Goal: Transaction & Acquisition: Download file/media

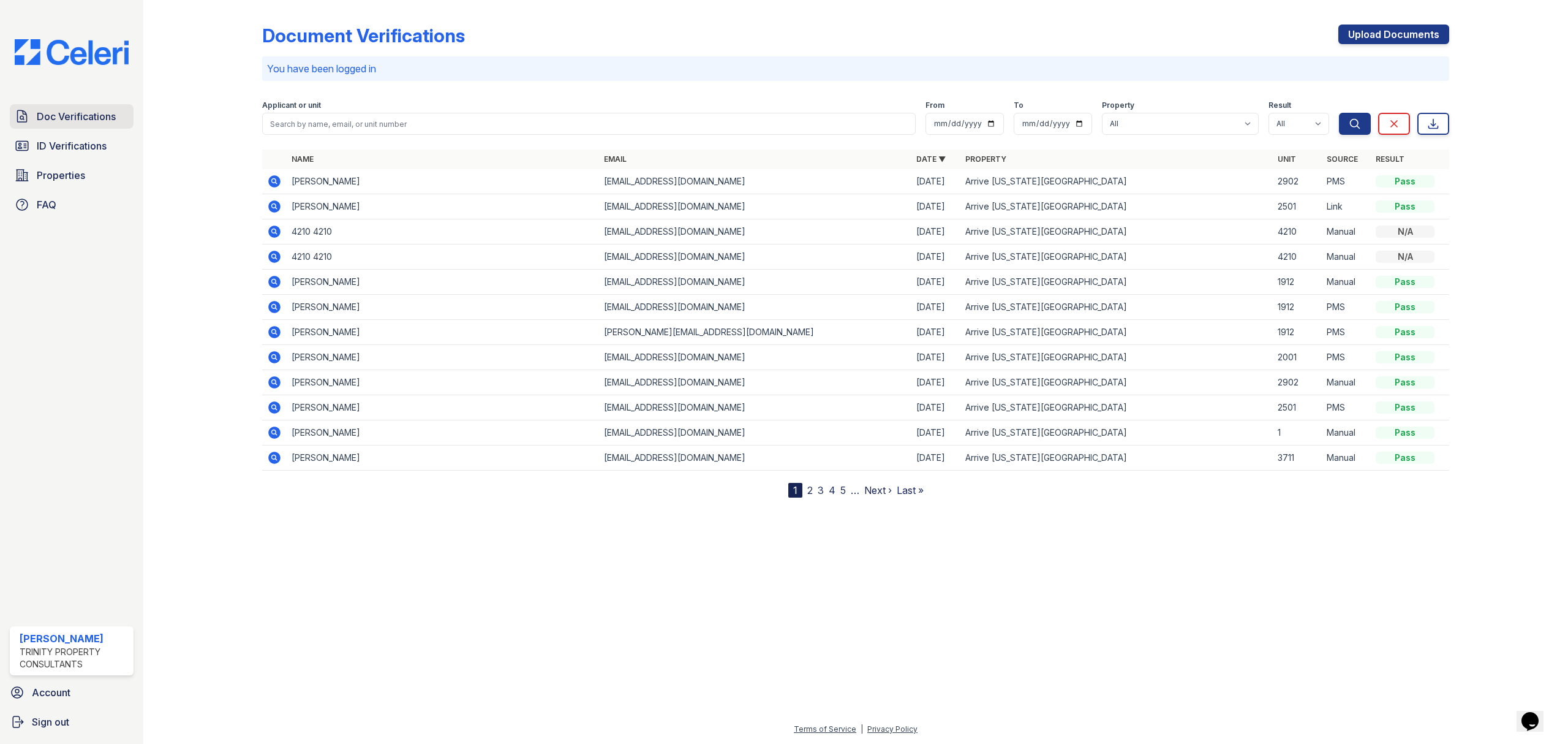
click at [72, 116] on span "Doc Verifications" at bounding box center [75, 116] width 79 height 15
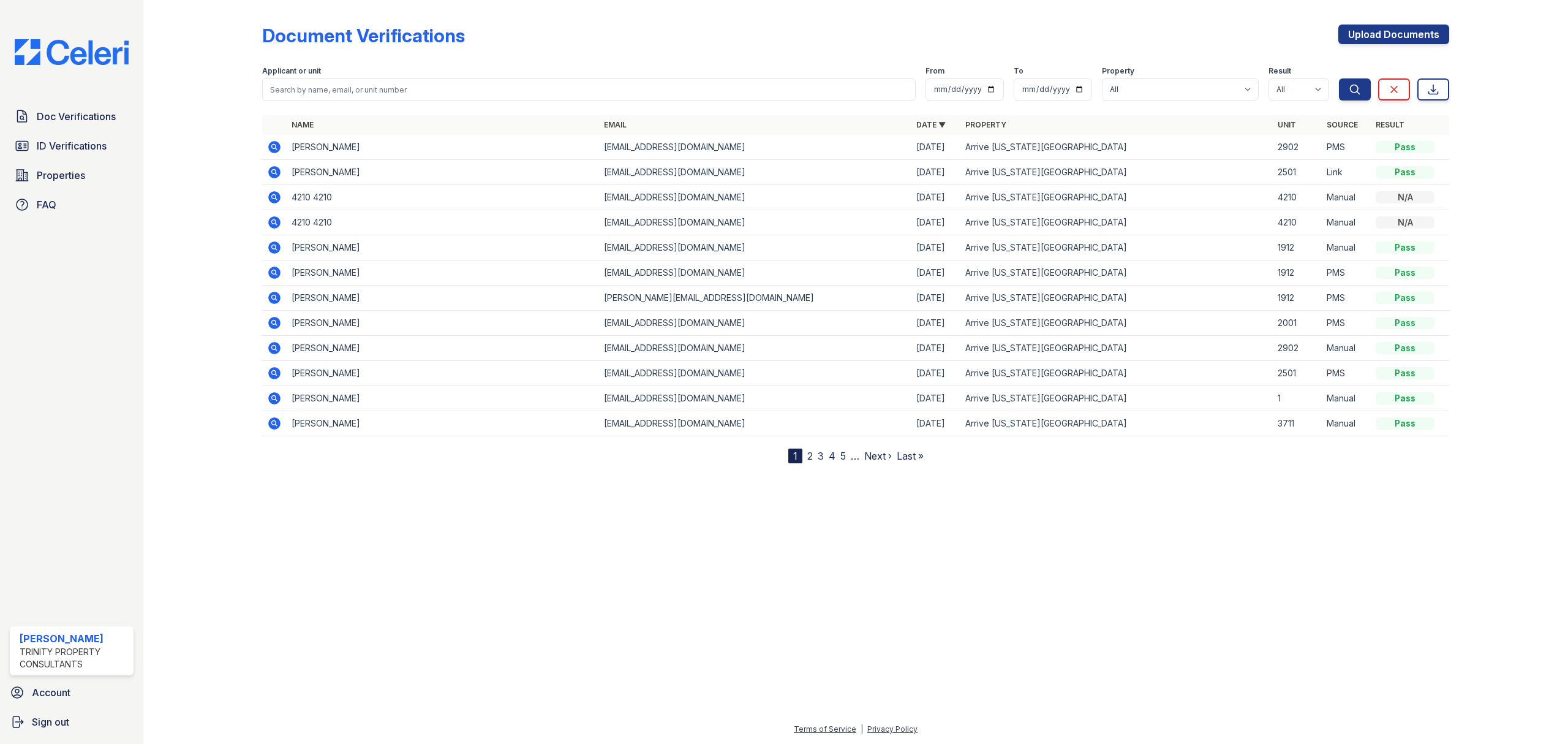
click at [276, 173] on icon at bounding box center [274, 172] width 12 height 12
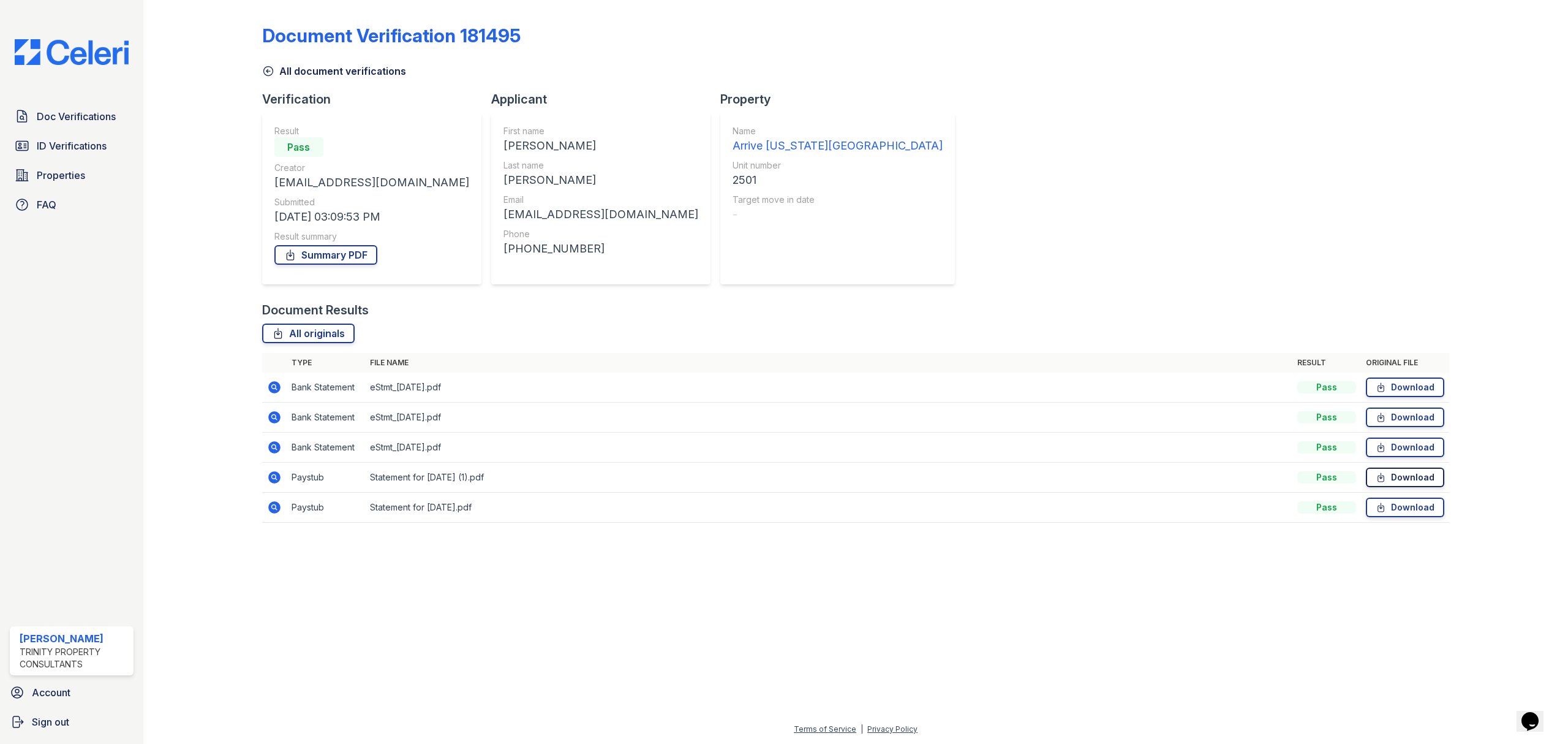
click at [1399, 468] on link "Download" at bounding box center [1404, 477] width 78 height 20
drag, startPoint x: 1407, startPoint y: 502, endPoint x: 1414, endPoint y: 499, distance: 7.6
click at [1407, 502] on link "Download" at bounding box center [1404, 507] width 78 height 20
drag, startPoint x: 1424, startPoint y: 385, endPoint x: 1436, endPoint y: 364, distance: 24.2
click at [1424, 385] on link "Download" at bounding box center [1404, 387] width 78 height 20
